Goal: Transaction & Acquisition: Purchase product/service

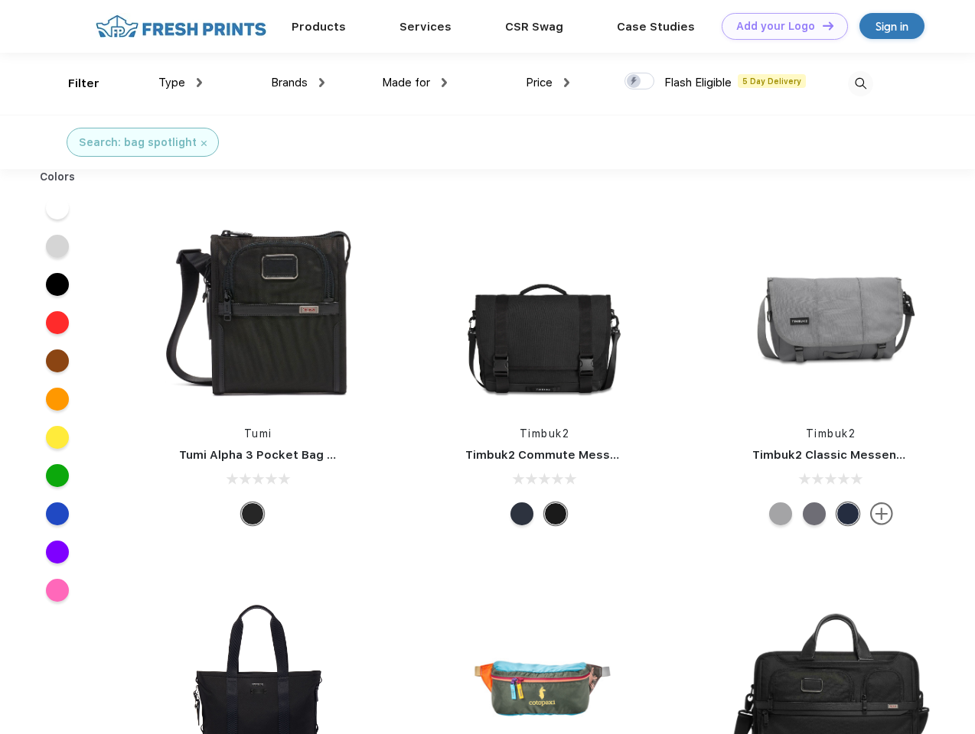
scroll to position [1, 0]
click at [779, 26] on link "Add your Logo Design Tool" at bounding box center [784, 26] width 126 height 27
click at [0, 0] on div "Design Tool" at bounding box center [0, 0] width 0 height 0
click at [821, 25] on link "Add your Logo Design Tool" at bounding box center [784, 26] width 126 height 27
click at [73, 83] on div "Filter" at bounding box center [83, 84] width 31 height 18
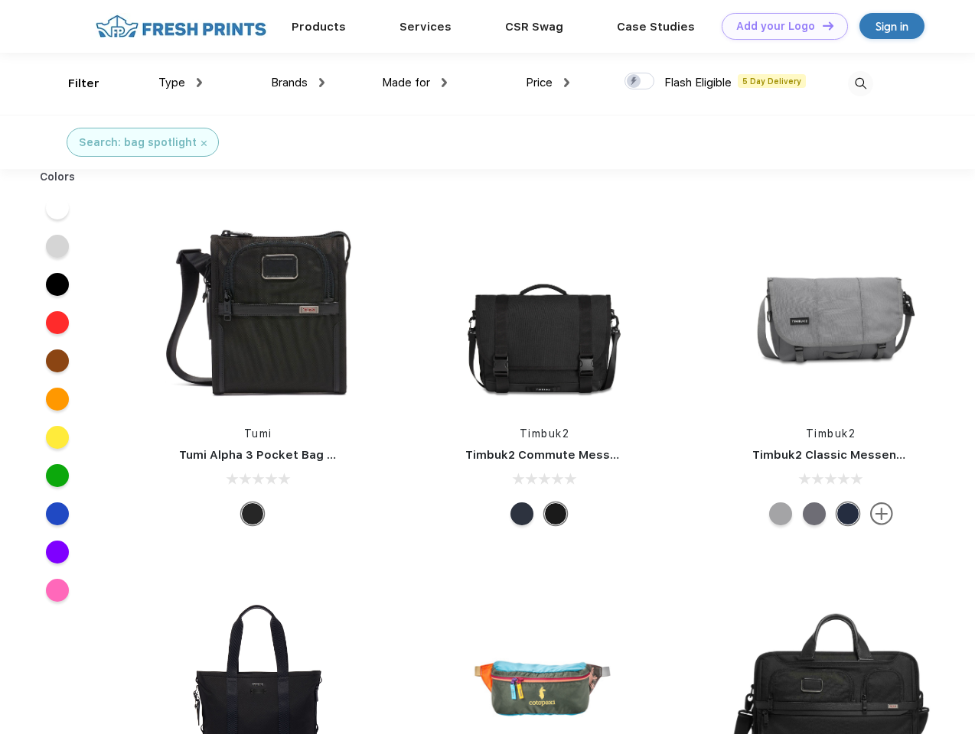
click at [181, 83] on span "Type" at bounding box center [171, 83] width 27 height 14
click at [298, 83] on span "Brands" at bounding box center [289, 83] width 37 height 14
click at [415, 83] on span "Made for" at bounding box center [406, 83] width 48 height 14
click at [548, 83] on span "Price" at bounding box center [539, 83] width 27 height 14
click at [639, 82] on div at bounding box center [639, 81] width 30 height 17
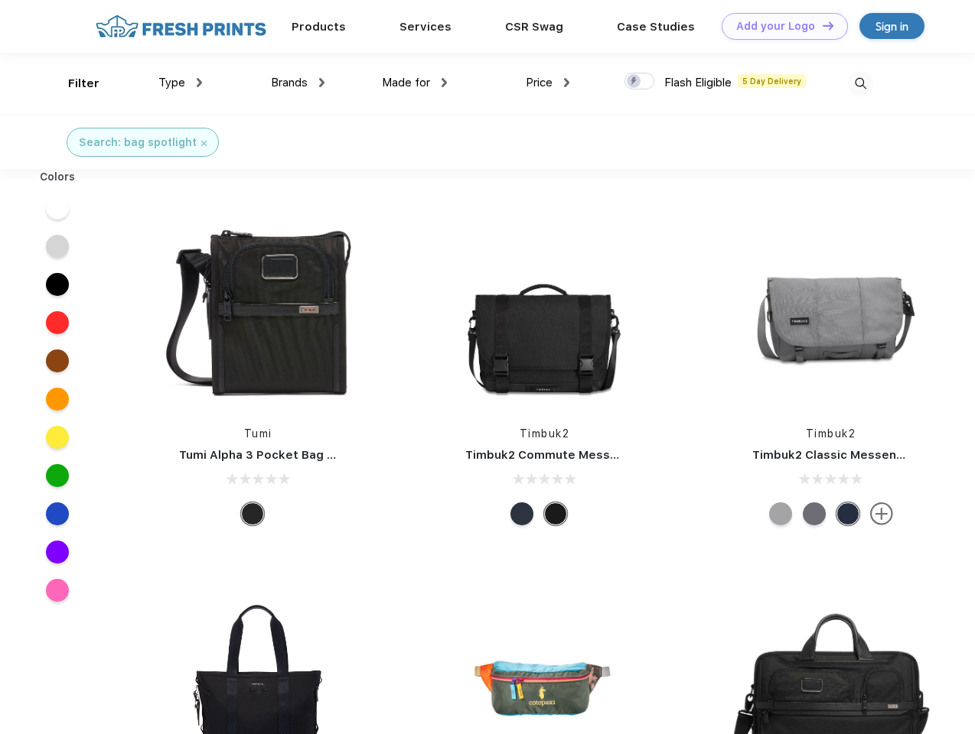
click at [634, 82] on input "checkbox" at bounding box center [629, 77] width 10 height 10
click at [860, 83] on img at bounding box center [860, 83] width 25 height 25
